Goal: Task Accomplishment & Management: Manage account settings

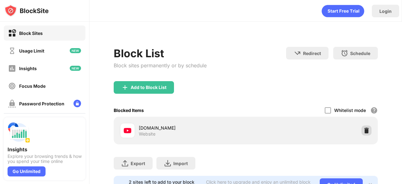
click at [363, 131] on img at bounding box center [366, 130] width 6 height 6
